Goal: Find specific page/section

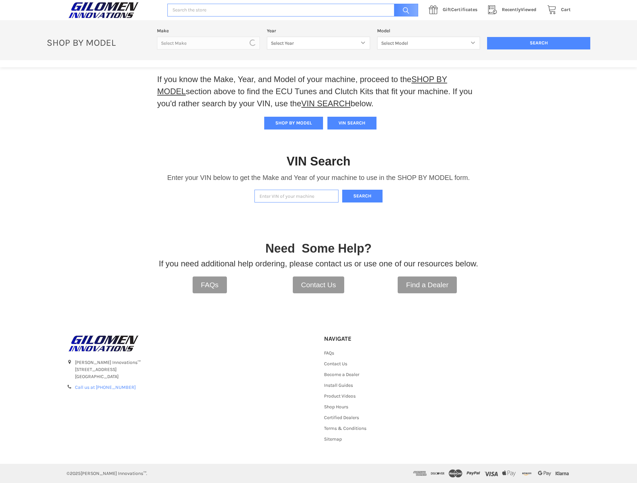
scroll to position [40, 0]
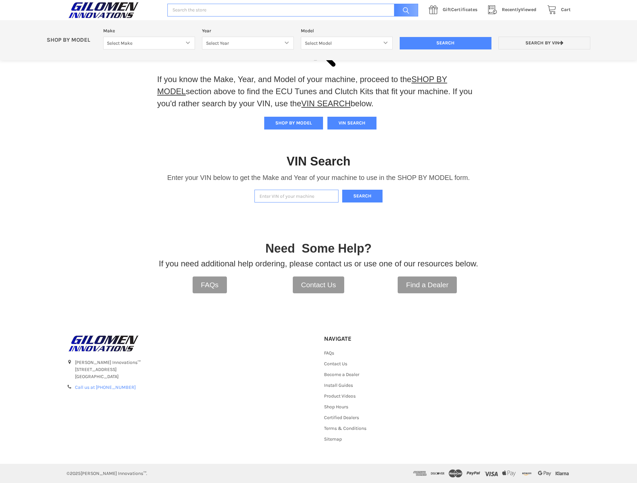
click at [319, 196] on input "Enter VIN of your machine" at bounding box center [296, 196] width 84 height 13
type input "[US_VEHICLE_IDENTIFICATION_NUMBER]"
click at [369, 200] on button "Search" at bounding box center [362, 196] width 40 height 13
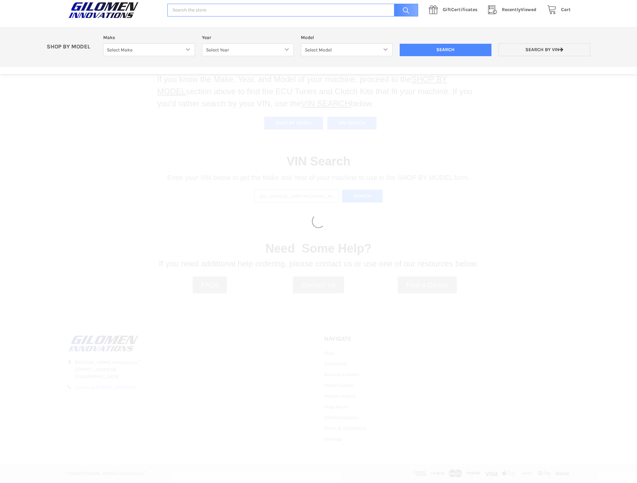
select select "340"
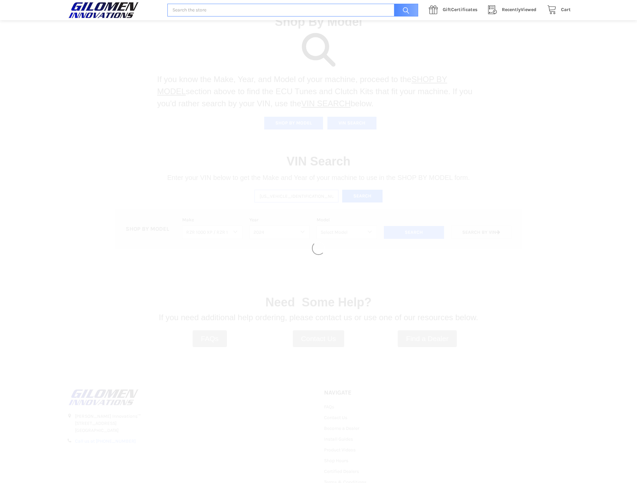
select select "610"
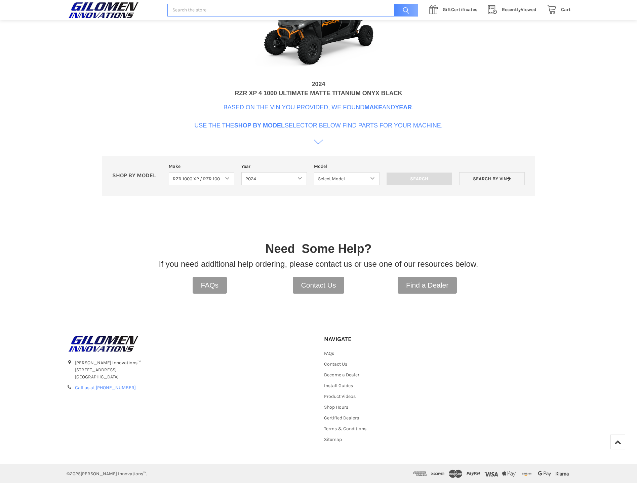
scroll to position [221, 0]
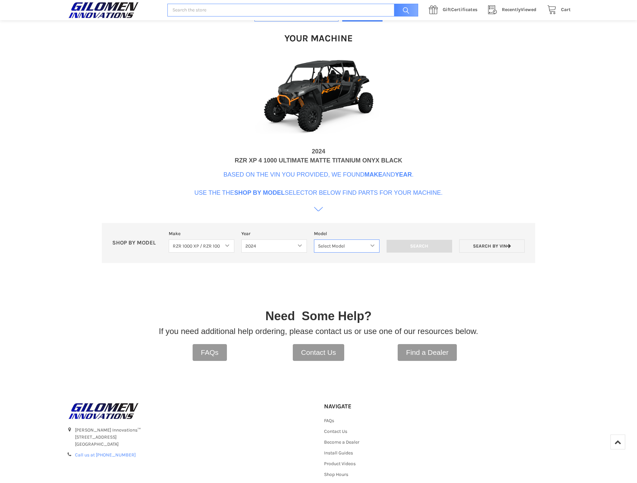
click at [366, 245] on select "Select Model RZR TRAIL S 1000 RZR XP AND XP4 MODELS" at bounding box center [347, 245] width 66 height 13
click at [525, 283] on div "If you know the Make, Year, and Model of your machine, proceed to the SHOP BY M…" at bounding box center [318, 113] width 637 height 522
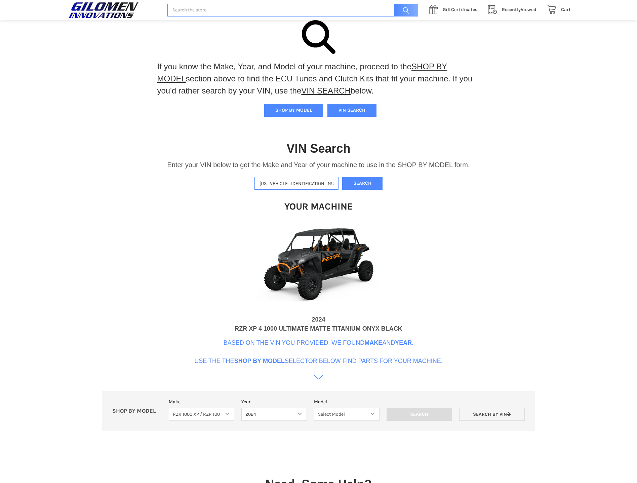
scroll to position [154, 0]
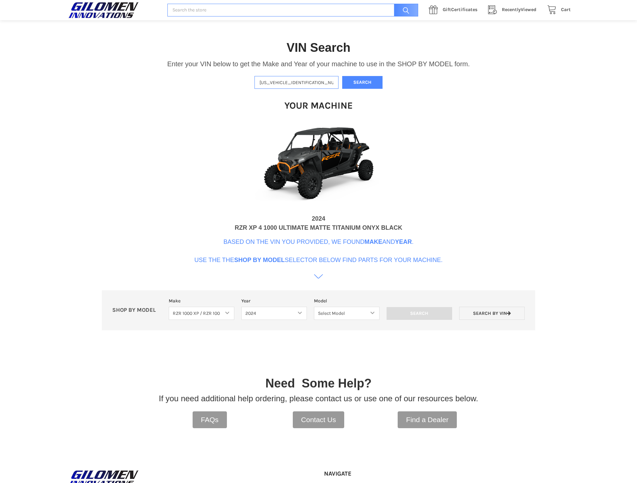
click at [319, 280] on icon at bounding box center [318, 276] width 9 height 9
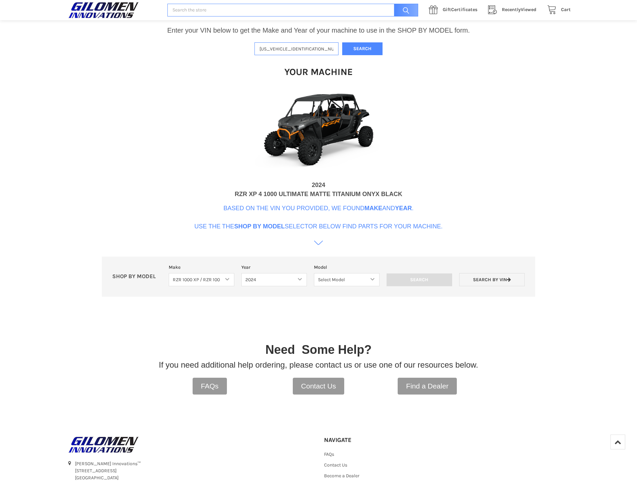
scroll to position [87, 0]
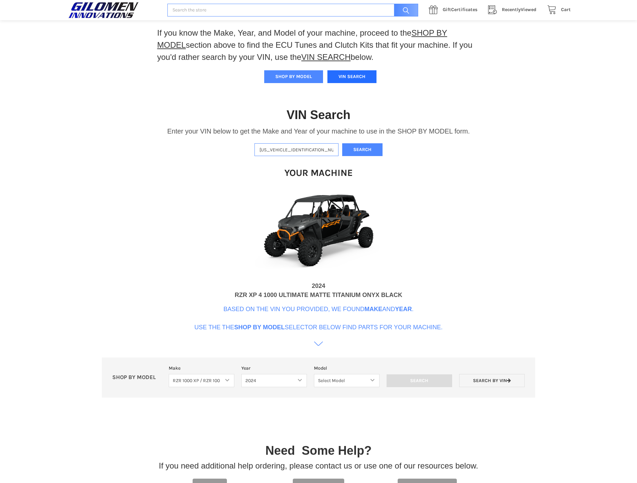
click at [360, 76] on button "VIN SEARCH" at bounding box center [351, 76] width 49 height 13
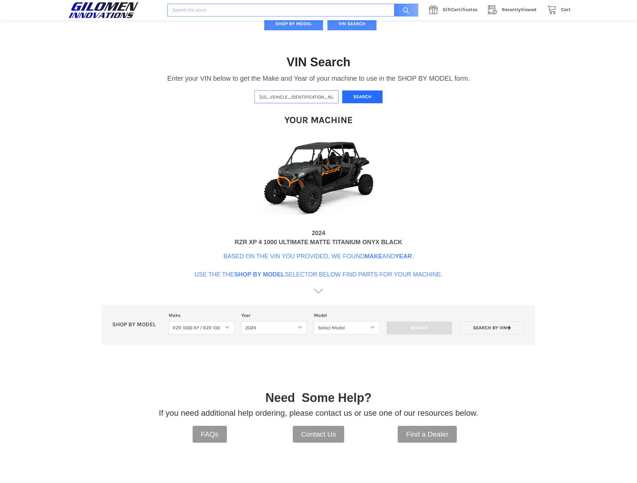
click at [363, 94] on button "Search" at bounding box center [362, 96] width 40 height 13
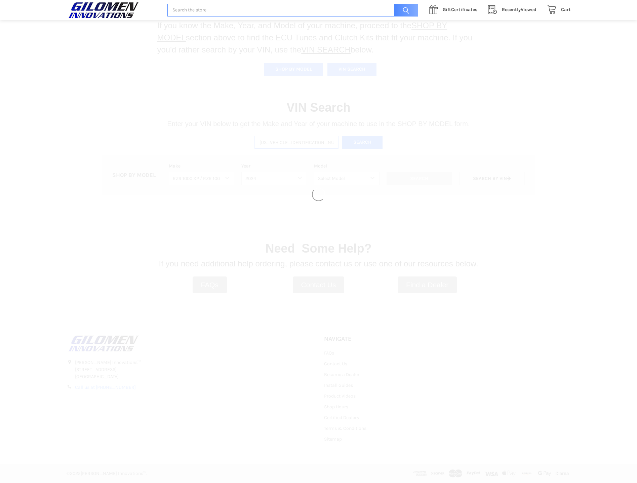
scroll to position [94, 0]
select select
select select "340"
select select "610"
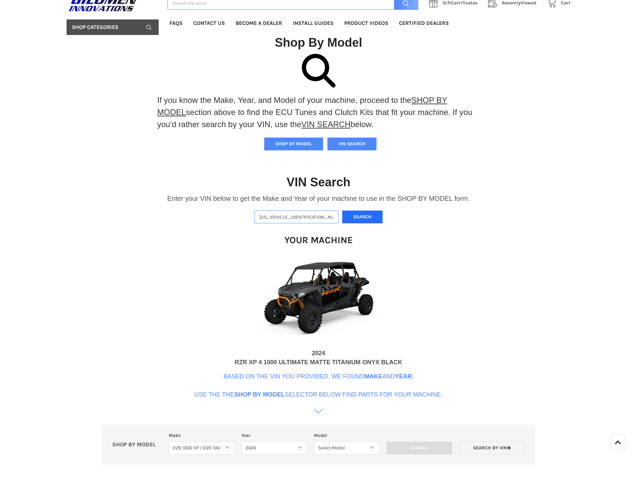
scroll to position [0, 0]
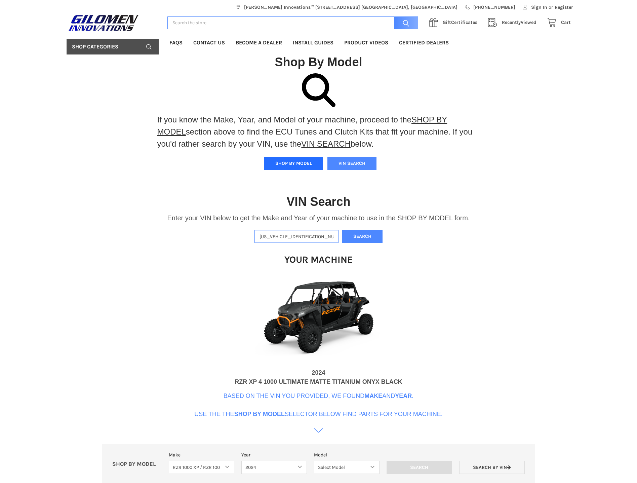
click at [290, 166] on button "SHOP BY MODEL" at bounding box center [293, 163] width 59 height 13
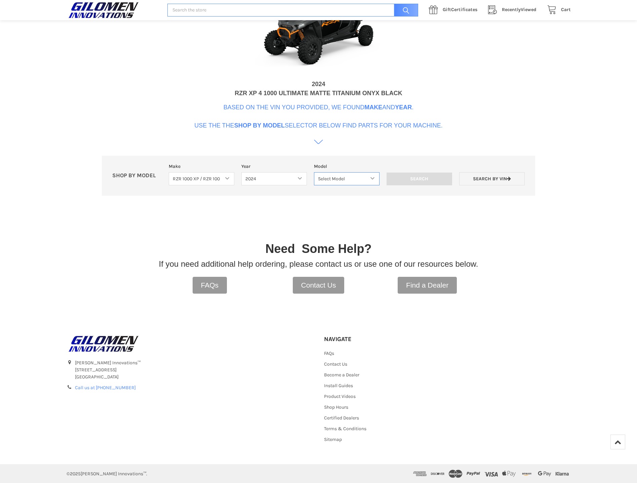
click at [356, 178] on select "Select Model RZR TRAIL S 1000 RZR XP AND XP4 MODELS" at bounding box center [347, 178] width 66 height 13
select select "611"
click at [314, 172] on select "Select Model RZR TRAIL S 1000 RZR XP AND XP4 MODELS" at bounding box center [347, 178] width 66 height 13
click at [405, 177] on input "Search" at bounding box center [420, 178] width 66 height 13
